Goal: Transaction & Acquisition: Purchase product/service

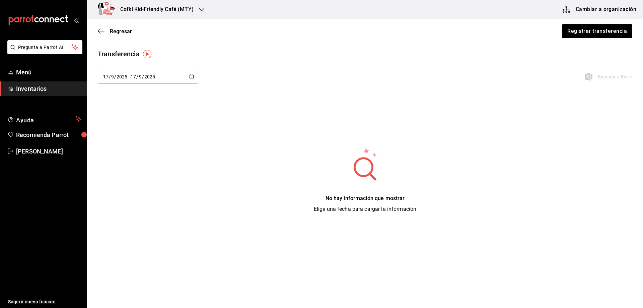
click at [186, 8] on h3 "Cofki Kid-Friendly Café (MTY)" at bounding box center [154, 9] width 79 height 8
click at [140, 43] on span "Cofki Kid-Friendly Café (MTY)" at bounding box center [123, 44] width 62 height 7
click at [603, 34] on button "Registrar transferencia" at bounding box center [597, 31] width 71 height 14
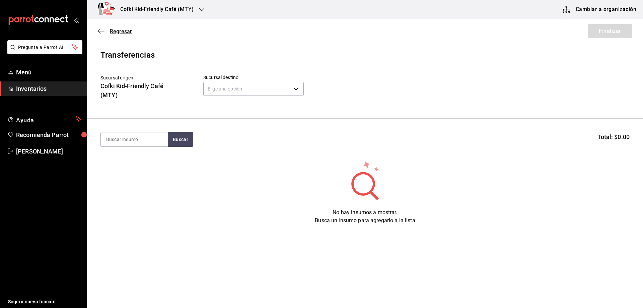
click at [101, 31] on icon "button" at bounding box center [101, 31] width 7 height 0
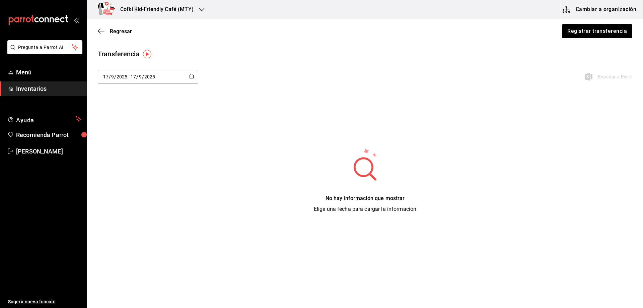
click at [47, 86] on span "Inventarios" at bounding box center [48, 88] width 65 height 9
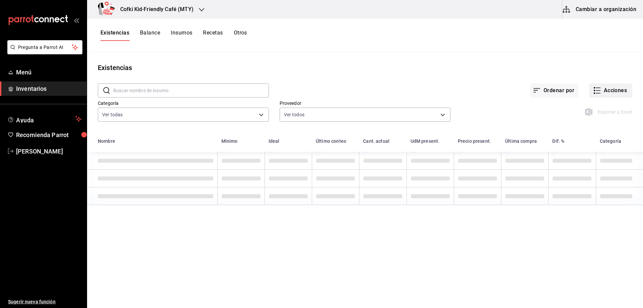
click at [614, 87] on button "Acciones" at bounding box center [610, 90] width 43 height 14
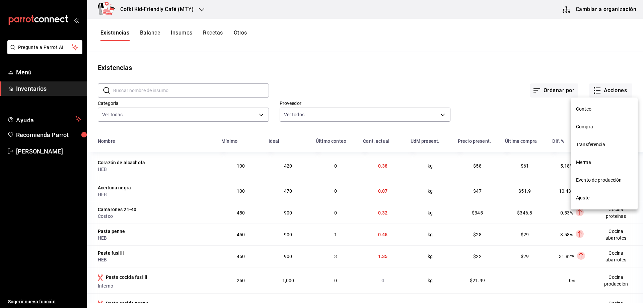
click at [589, 128] on span "Compra" at bounding box center [604, 126] width 56 height 7
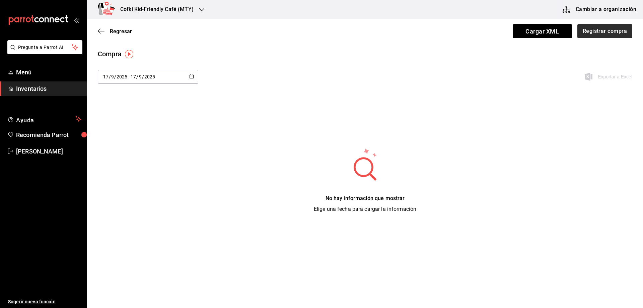
click at [582, 22] on div "Regresar Cargar XML Registrar compra" at bounding box center [365, 31] width 556 height 25
click at [585, 27] on button "Registrar compra" at bounding box center [605, 31] width 56 height 14
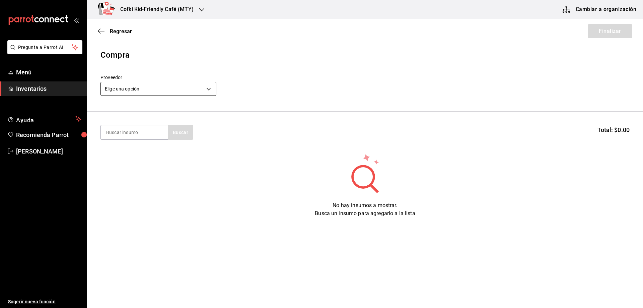
click at [136, 93] on body "Pregunta a Parrot AI Menú Inventarios Ayuda Recomienda Parrot Oscar Aguilar Sug…" at bounding box center [321, 135] width 643 height 270
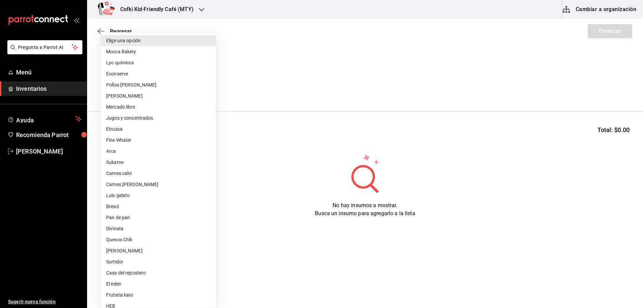
click at [131, 97] on li "Omar" at bounding box center [158, 95] width 115 height 11
type input "d2021c40-9247-4f3e-9112-9c4e99f34d44"
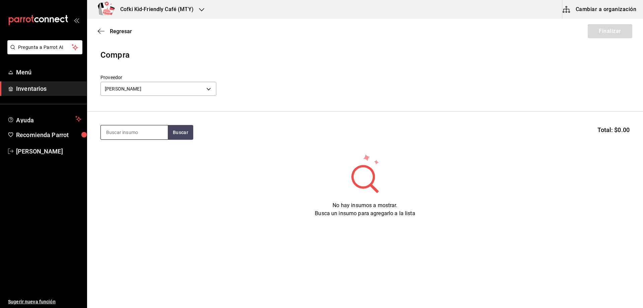
click at [149, 136] on input at bounding box center [134, 132] width 67 height 14
click at [178, 135] on button "Buscar" at bounding box center [180, 132] width 25 height 15
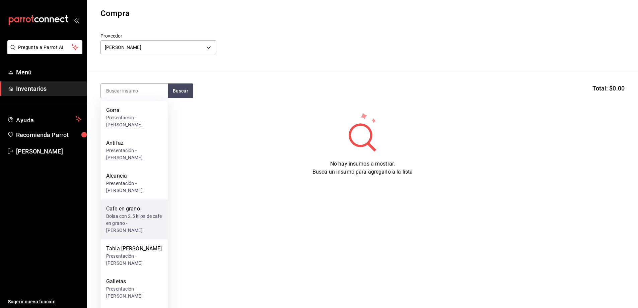
scroll to position [51, 0]
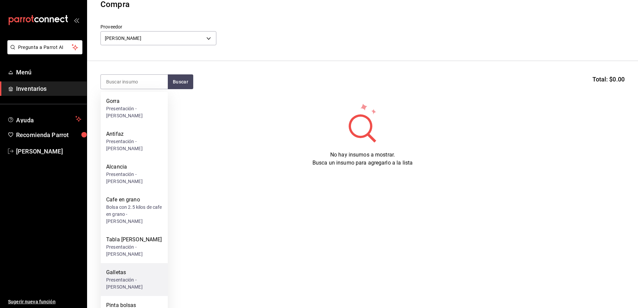
click at [124, 268] on div "Galletas" at bounding box center [134, 272] width 56 height 8
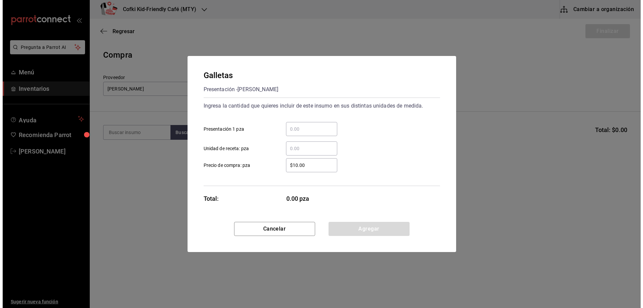
scroll to position [0, 0]
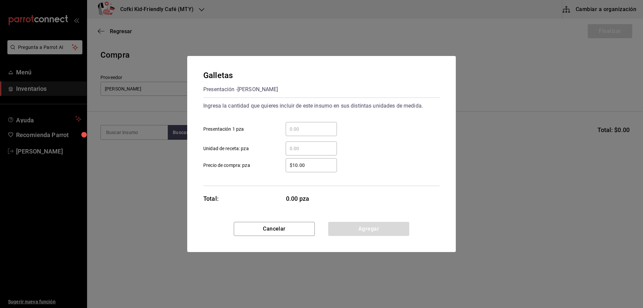
click at [311, 134] on div "​" at bounding box center [311, 129] width 51 height 14
click at [311, 133] on input "​ Presentación 1 pza" at bounding box center [311, 129] width 51 height 8
type input "11"
click at [342, 163] on div "$10.00 ​ Precio de compra: pza" at bounding box center [319, 162] width 242 height 19
click at [377, 230] on button "Agregar" at bounding box center [368, 229] width 81 height 14
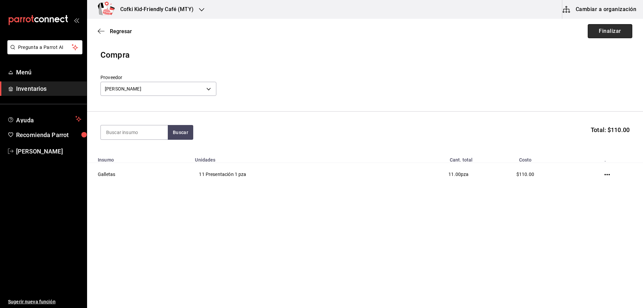
click at [594, 33] on button "Finalizar" at bounding box center [610, 31] width 45 height 14
